Goal: Navigation & Orientation: Understand site structure

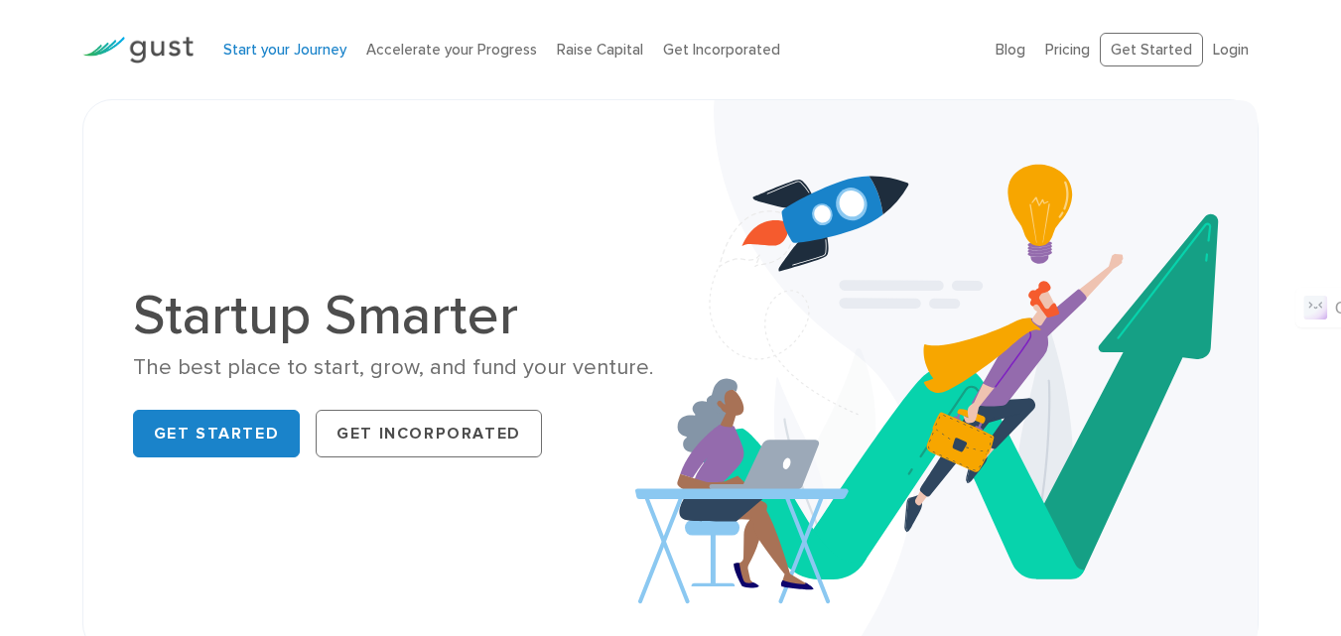
click at [278, 47] on link "Start your Journey" at bounding box center [284, 50] width 123 height 18
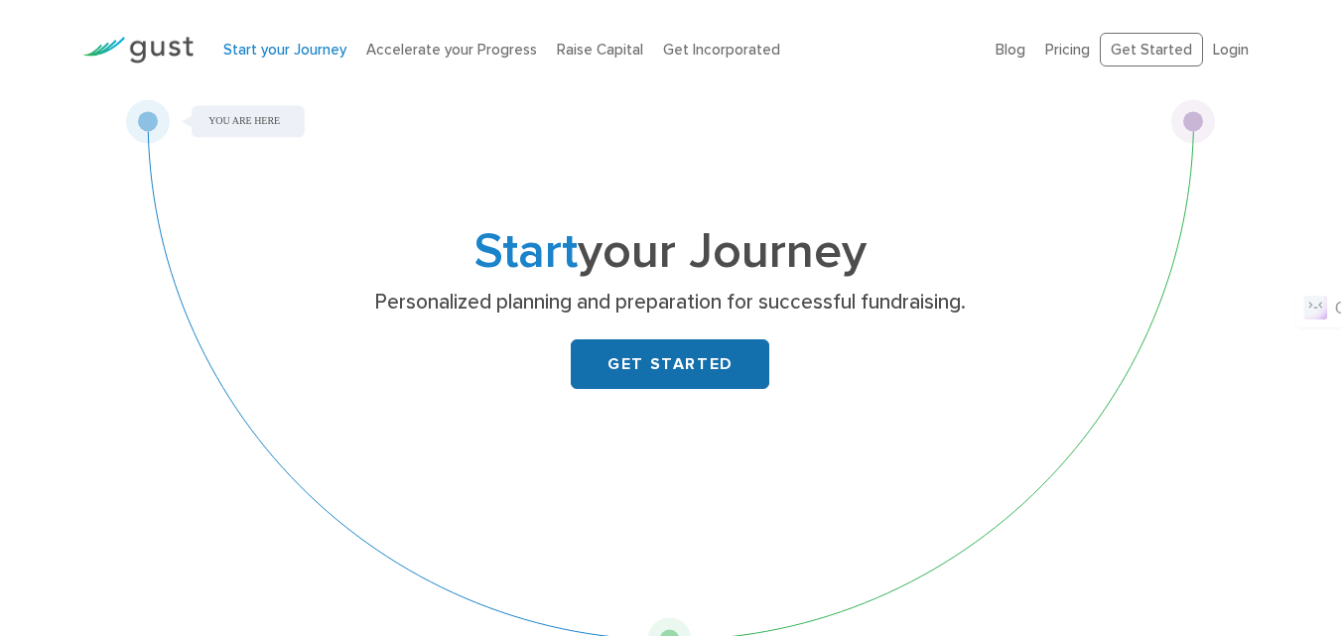
click at [701, 378] on link "GET STARTED" at bounding box center [670, 365] width 199 height 50
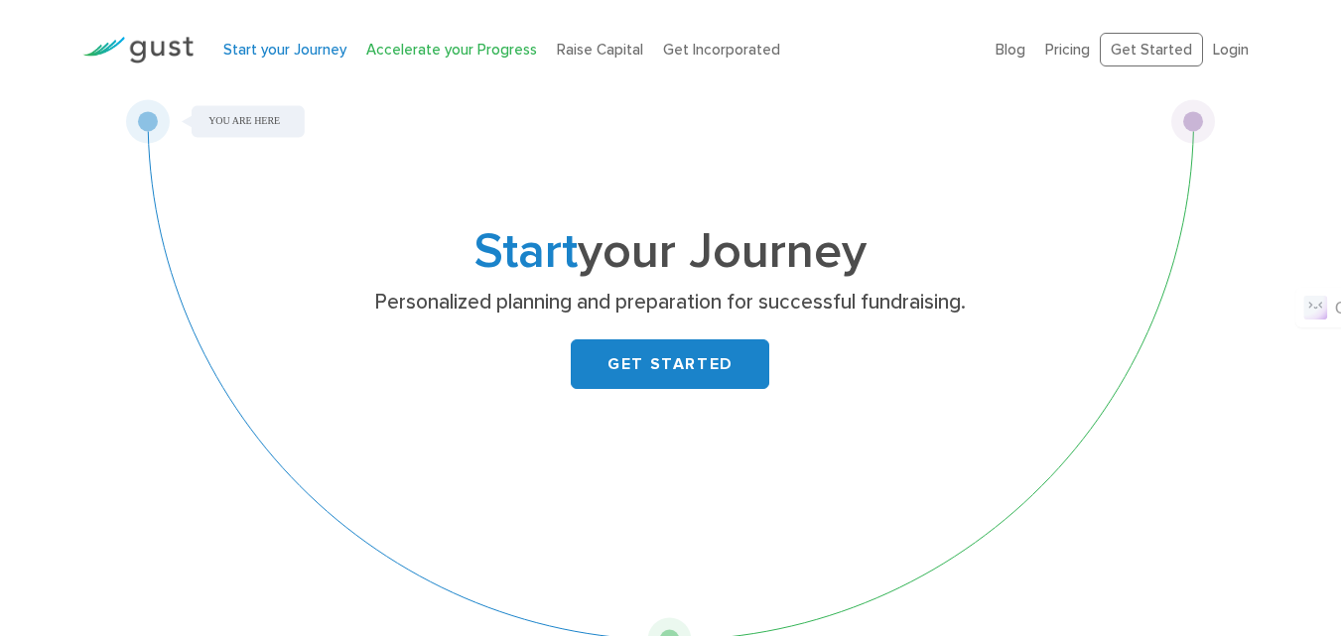
click at [485, 58] on link "Accelerate your Progress" at bounding box center [451, 50] width 171 height 18
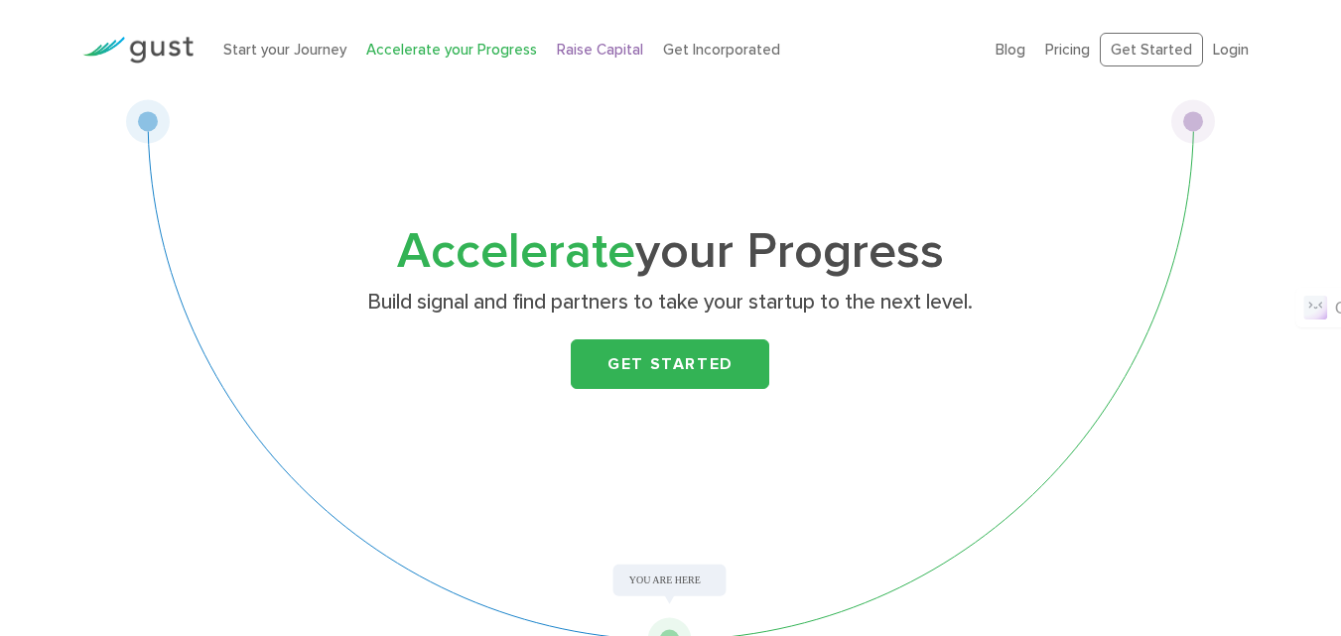
click at [571, 56] on link "Raise Capital" at bounding box center [600, 50] width 86 height 18
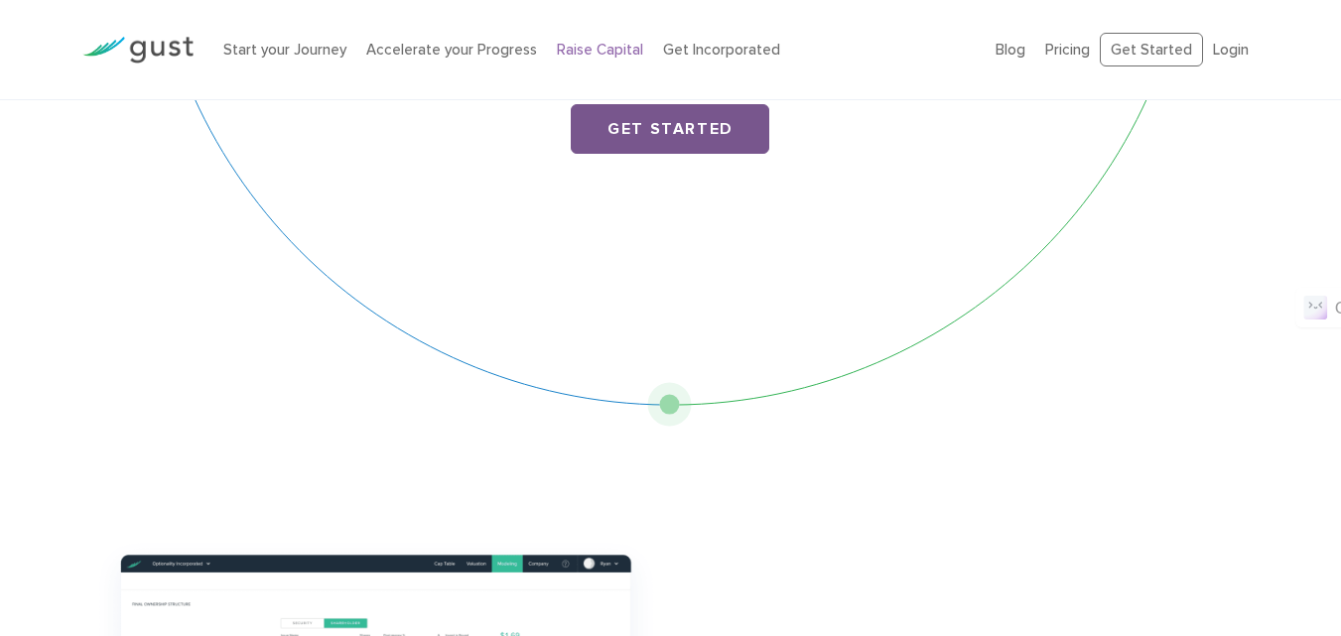
scroll to position [199, 0]
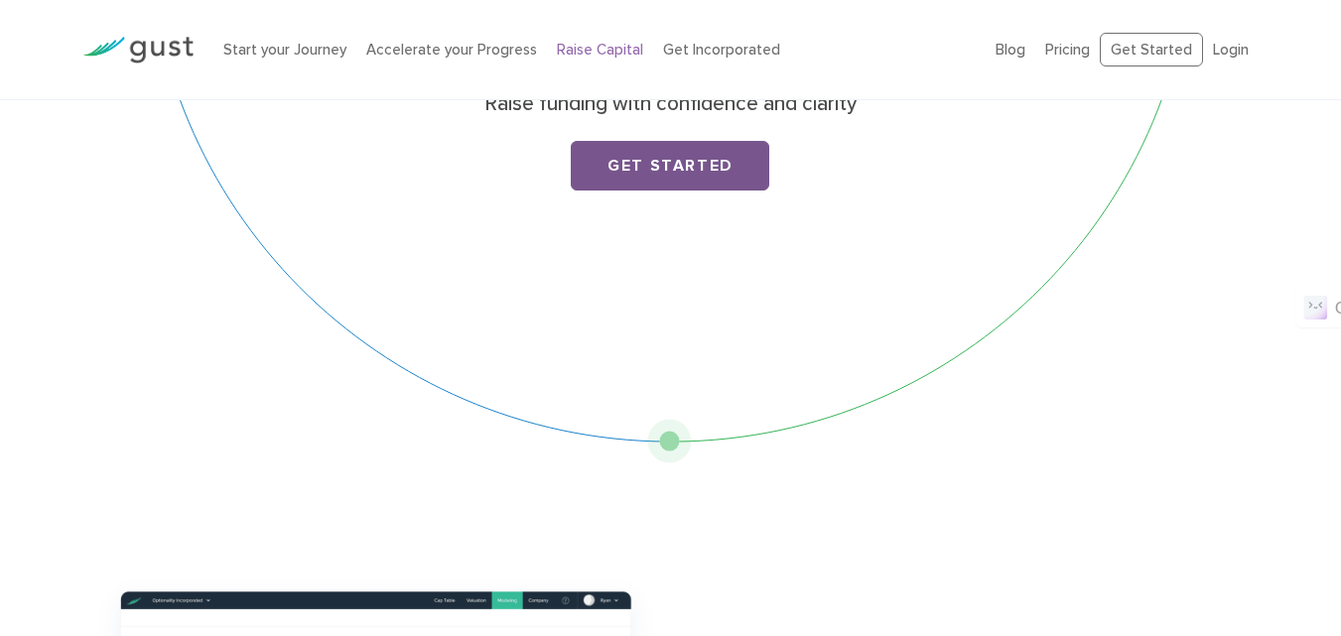
click at [660, 149] on link "Get Started" at bounding box center [670, 166] width 199 height 50
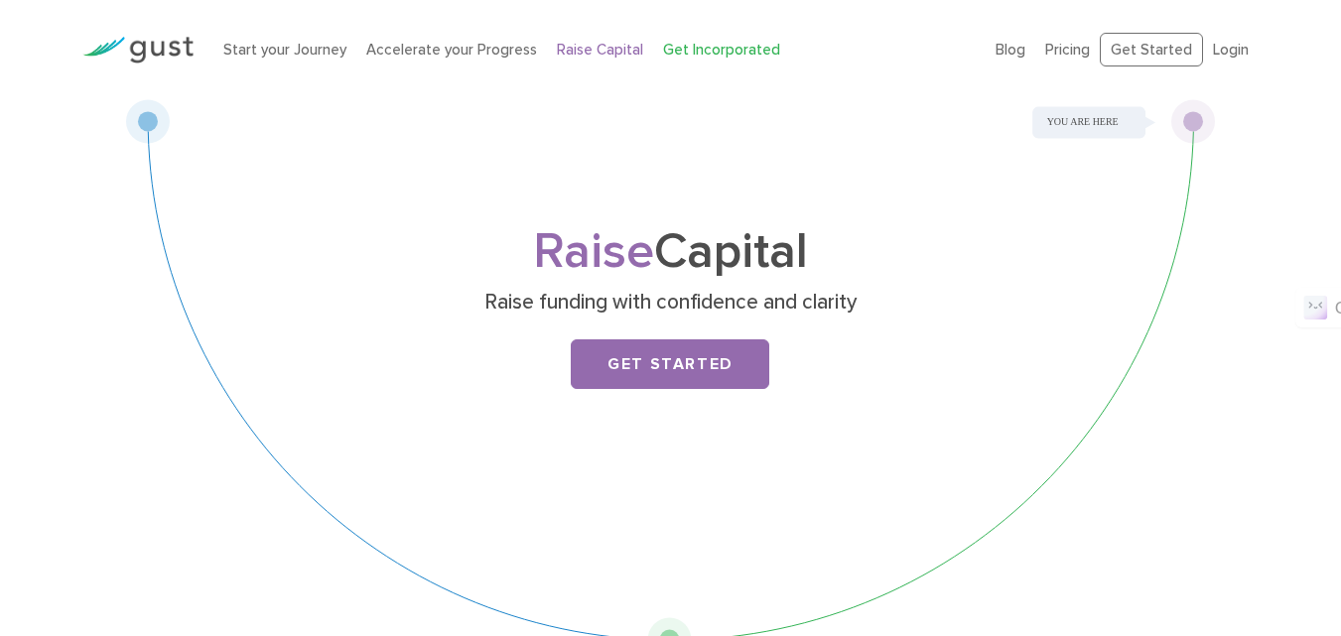
click at [708, 49] on link "Get Incorporated" at bounding box center [721, 50] width 117 height 18
